Goal: Task Accomplishment & Management: Use online tool/utility

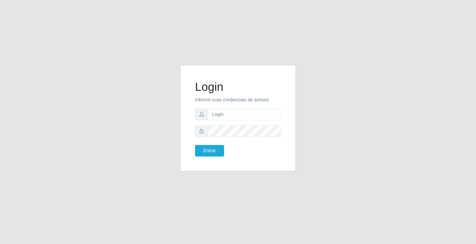
click at [241, 118] on input "text" at bounding box center [244, 115] width 73 height 12
type input "zivaneide@ideal"
click at [195, 145] on button "Entrar" at bounding box center [209, 151] width 29 height 12
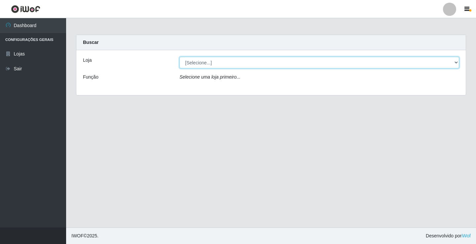
click at [204, 64] on select "[Selecione...] Ideal - Conceição" at bounding box center [318, 63] width 279 height 12
select select "231"
click at [179, 57] on select "[Selecione...] Ideal - Conceição" at bounding box center [318, 63] width 279 height 12
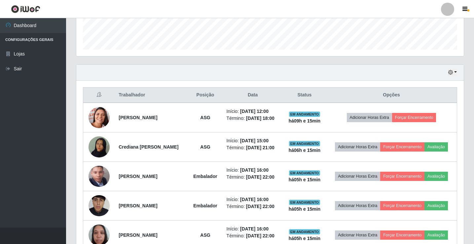
scroll to position [198, 0]
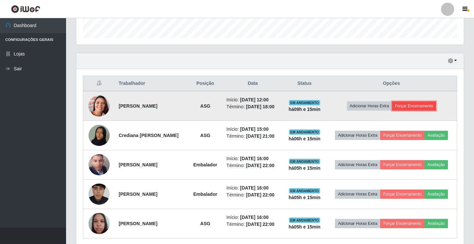
click at [407, 106] on button "Forçar Encerramento" at bounding box center [414, 105] width 44 height 9
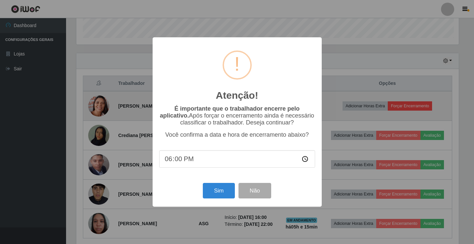
scroll to position [137, 384]
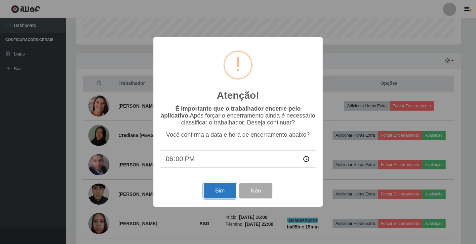
click at [214, 189] on button "Sim" at bounding box center [219, 191] width 32 height 16
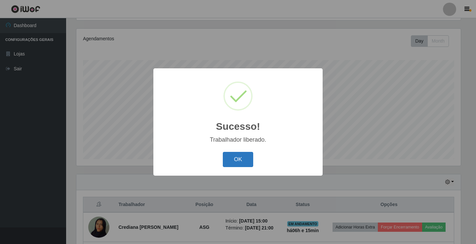
click at [240, 159] on button "OK" at bounding box center [238, 160] width 31 height 16
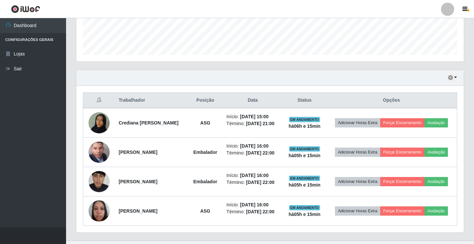
scroll to position [194, 0]
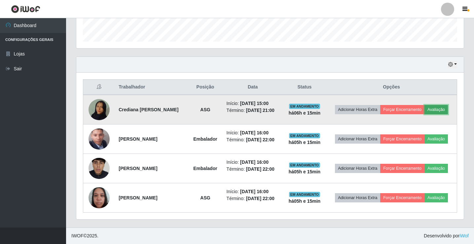
click at [433, 109] on button "Avaliação" at bounding box center [435, 109] width 23 height 9
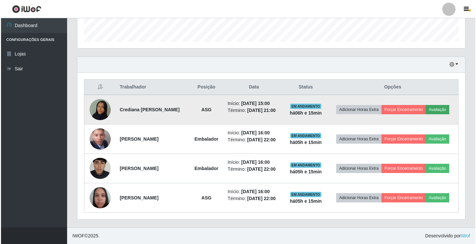
scroll to position [137, 384]
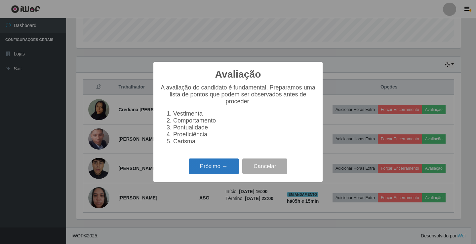
click at [225, 174] on button "Próximo →" at bounding box center [214, 167] width 50 height 16
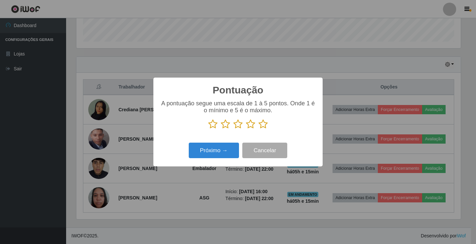
click at [264, 125] on icon at bounding box center [262, 124] width 9 height 10
click at [258, 129] on input "radio" at bounding box center [258, 129] width 0 height 0
click at [222, 148] on button "Próximo →" at bounding box center [214, 151] width 50 height 16
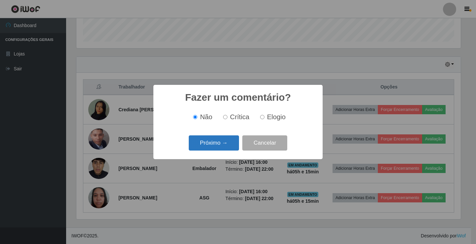
click at [226, 146] on button "Próximo →" at bounding box center [214, 143] width 50 height 16
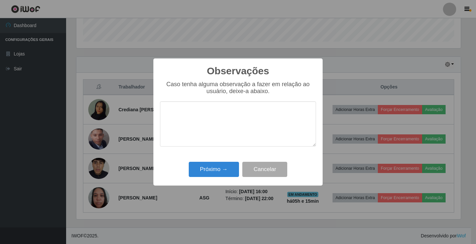
click at [221, 160] on div "Observações × Caso tenha alguma observação a fazer em relação ao usuário, deixe…" at bounding box center [237, 121] width 169 height 127
click at [221, 170] on button "Próximo →" at bounding box center [214, 170] width 50 height 16
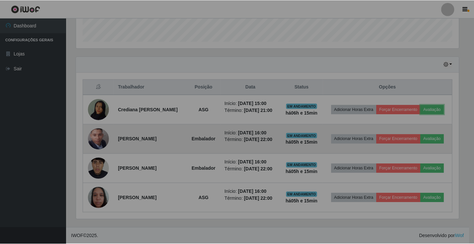
scroll to position [137, 387]
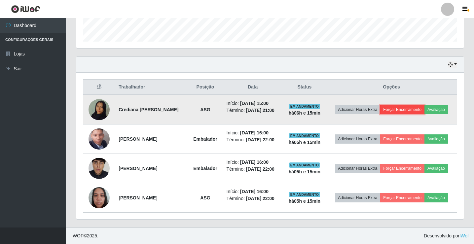
click at [400, 107] on button "Forçar Encerramento" at bounding box center [402, 109] width 44 height 9
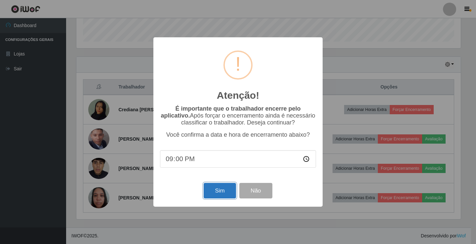
click at [224, 192] on button "Sim" at bounding box center [219, 191] width 32 height 16
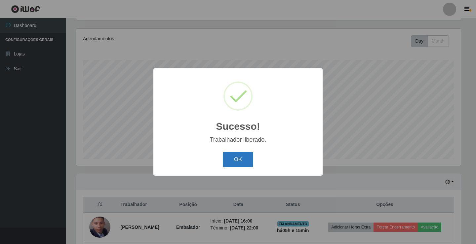
click at [238, 159] on button "OK" at bounding box center [238, 160] width 31 height 16
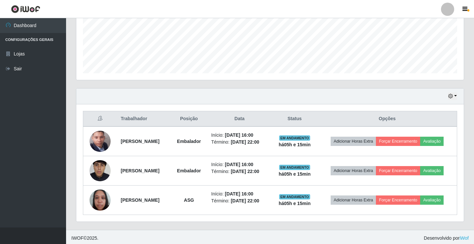
scroll to position [165, 0]
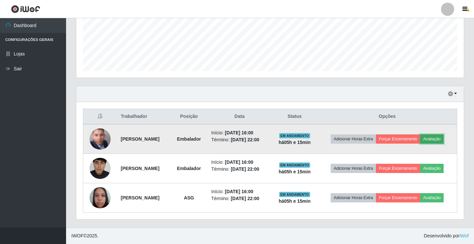
click at [439, 142] on button "Avaliação" at bounding box center [431, 138] width 23 height 9
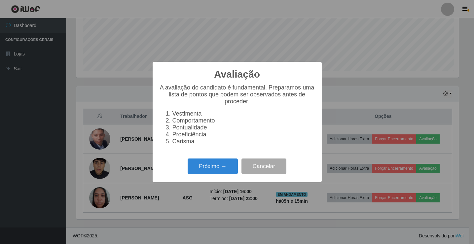
scroll to position [0, 0]
click at [217, 172] on button "Próximo →" at bounding box center [214, 167] width 50 height 16
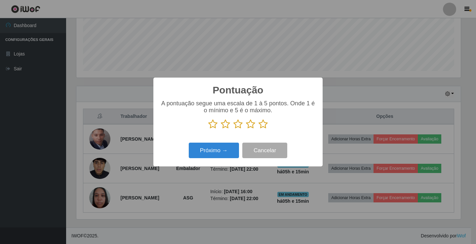
click at [267, 123] on icon at bounding box center [262, 124] width 9 height 10
click at [258, 129] on input "radio" at bounding box center [258, 129] width 0 height 0
click at [220, 156] on button "Próximo →" at bounding box center [214, 151] width 50 height 16
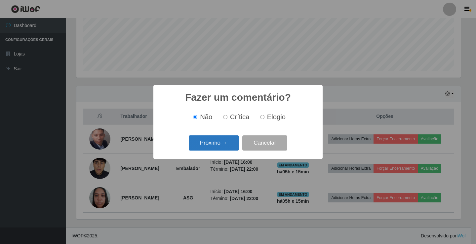
click at [219, 147] on button "Próximo →" at bounding box center [214, 143] width 50 height 16
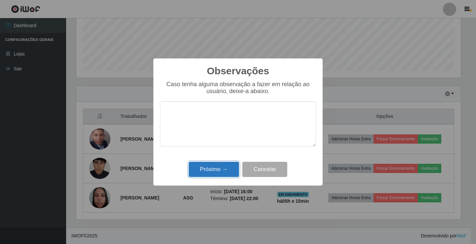
click at [221, 168] on button "Próximo →" at bounding box center [214, 170] width 50 height 16
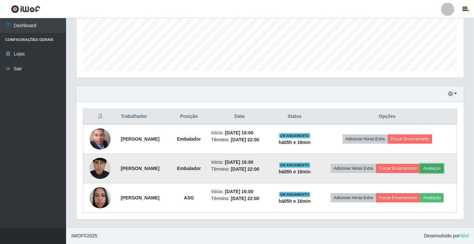
click at [441, 166] on button "Avaliação" at bounding box center [431, 168] width 23 height 9
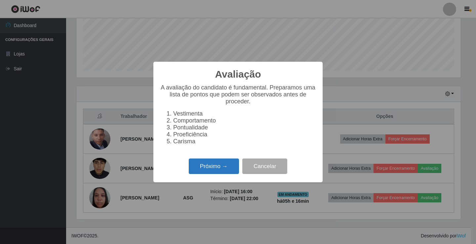
click at [228, 171] on button "Próximo →" at bounding box center [214, 167] width 50 height 16
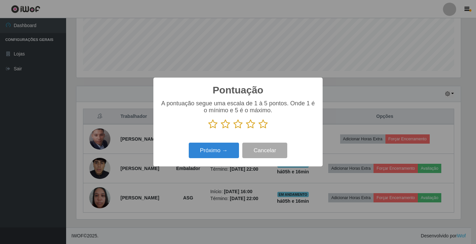
click at [262, 124] on icon at bounding box center [262, 124] width 9 height 10
click at [258, 129] on input "radio" at bounding box center [258, 129] width 0 height 0
click at [212, 149] on button "Próximo →" at bounding box center [214, 151] width 50 height 16
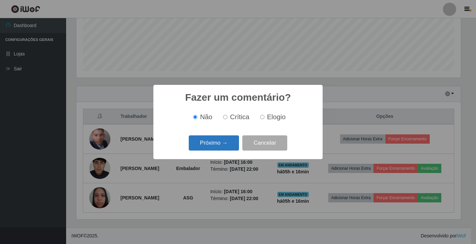
click at [217, 142] on button "Próximo →" at bounding box center [214, 143] width 50 height 16
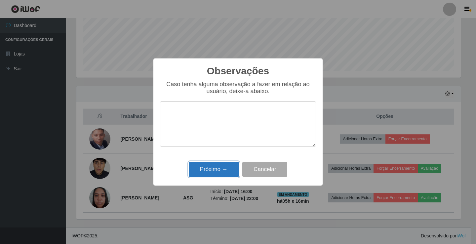
click at [219, 167] on button "Próximo →" at bounding box center [214, 170] width 50 height 16
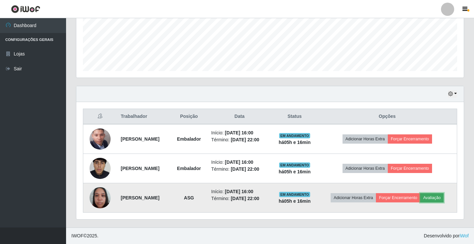
click at [439, 193] on button "Avaliação" at bounding box center [431, 197] width 23 height 9
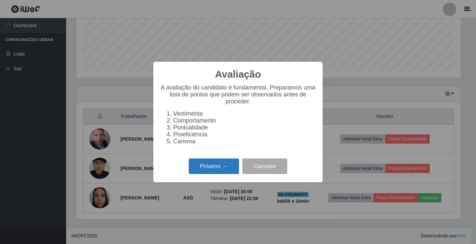
click at [223, 170] on button "Próximo →" at bounding box center [214, 167] width 50 height 16
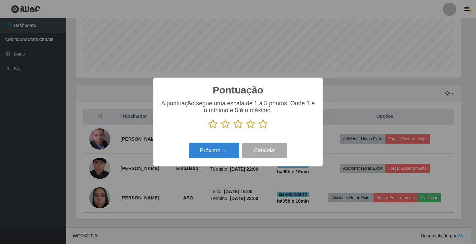
click at [264, 124] on icon at bounding box center [262, 124] width 9 height 10
click at [258, 129] on input "radio" at bounding box center [258, 129] width 0 height 0
click at [211, 150] on button "Próximo →" at bounding box center [214, 151] width 50 height 16
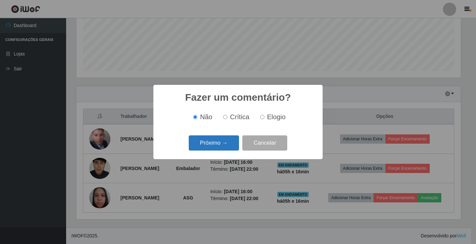
click at [220, 144] on button "Próximo →" at bounding box center [214, 143] width 50 height 16
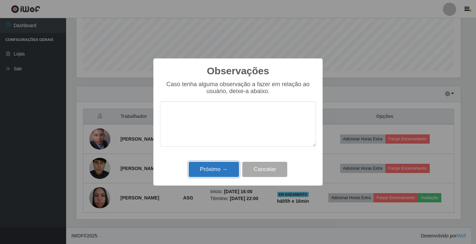
click at [230, 166] on button "Próximo →" at bounding box center [214, 170] width 50 height 16
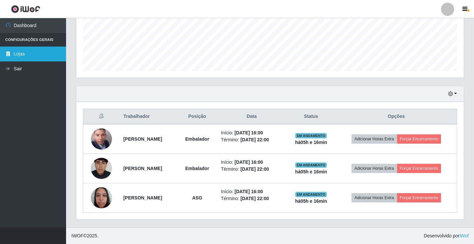
click at [7, 56] on link "Lojas" at bounding box center [33, 54] width 66 height 15
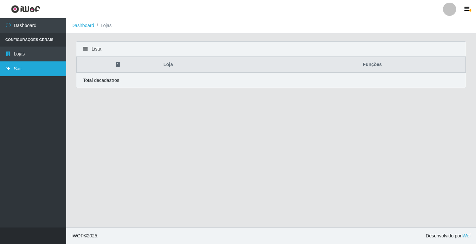
click at [11, 71] on link "Sair" at bounding box center [33, 68] width 66 height 15
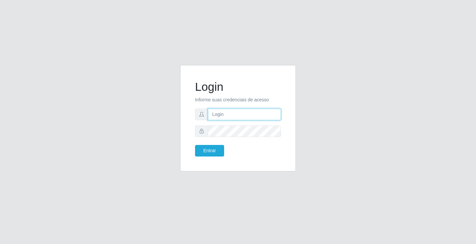
click at [231, 111] on input "text" at bounding box center [244, 115] width 73 height 12
type input "william@ideal"
click at [195, 145] on button "Entrar" at bounding box center [209, 151] width 29 height 12
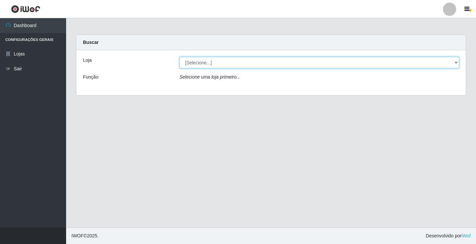
click at [284, 61] on select "[Selecione...] Ideal - Conceição" at bounding box center [318, 63] width 279 height 12
select select "231"
click at [179, 57] on select "[Selecione...] Ideal - Conceição" at bounding box center [318, 63] width 279 height 12
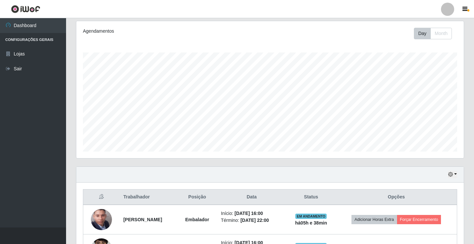
scroll to position [165, 0]
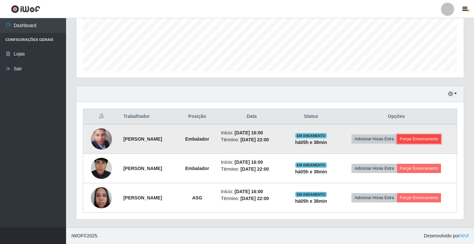
click at [416, 139] on button "Forçar Encerramento" at bounding box center [419, 138] width 44 height 9
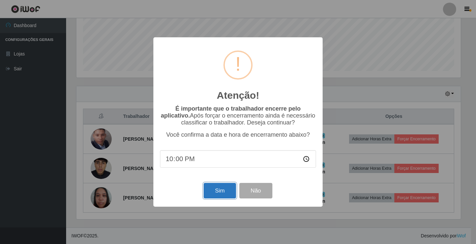
click at [217, 191] on button "Sim" at bounding box center [219, 191] width 32 height 16
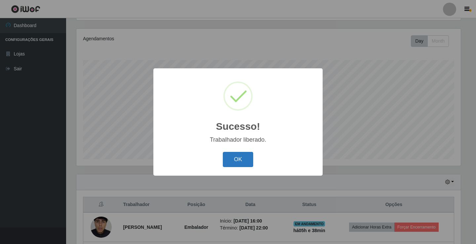
click at [248, 159] on button "OK" at bounding box center [238, 160] width 31 height 16
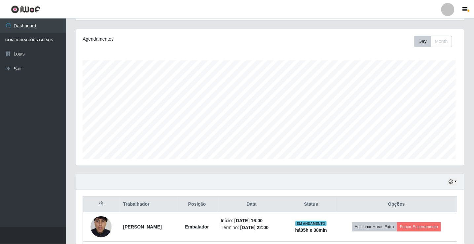
scroll to position [137, 387]
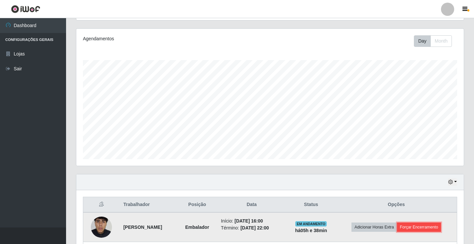
click at [422, 228] on button "Forçar Encerramento" at bounding box center [419, 227] width 44 height 9
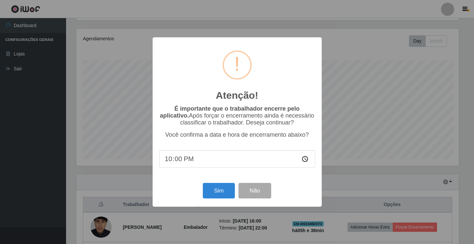
scroll to position [137, 384]
click at [214, 186] on button "Sim" at bounding box center [219, 191] width 32 height 16
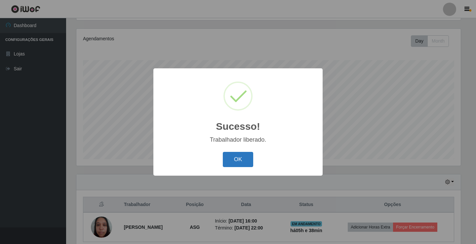
click at [244, 160] on button "OK" at bounding box center [238, 160] width 31 height 16
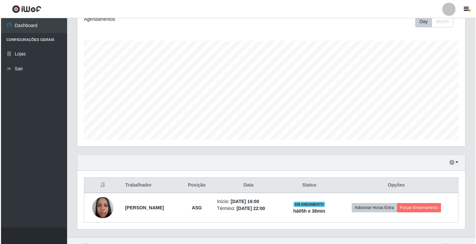
scroll to position [106, 0]
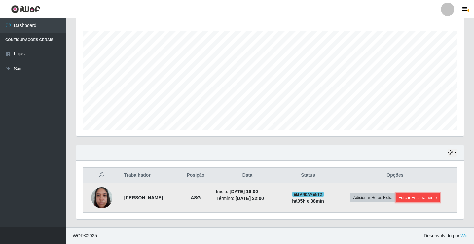
click at [421, 197] on button "Forçar Encerramento" at bounding box center [418, 197] width 44 height 9
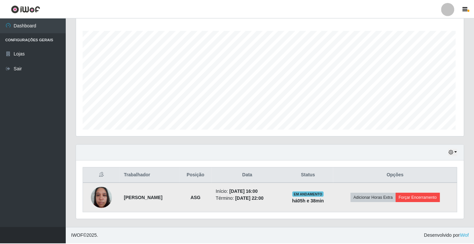
scroll to position [137, 384]
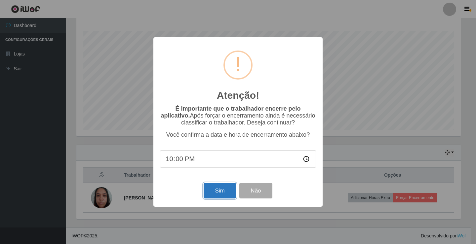
click at [224, 191] on button "Sim" at bounding box center [219, 191] width 32 height 16
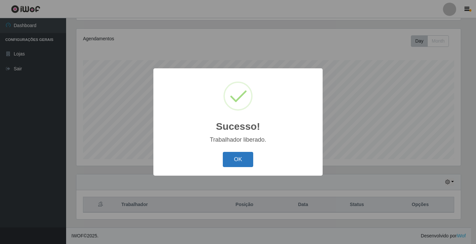
click at [233, 155] on button "OK" at bounding box center [238, 160] width 31 height 16
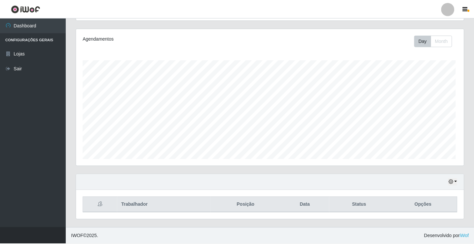
scroll to position [330076, 329826]
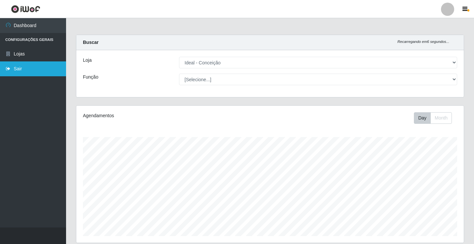
click at [27, 70] on link "Sair" at bounding box center [33, 68] width 66 height 15
